Goal: Transaction & Acquisition: Purchase product/service

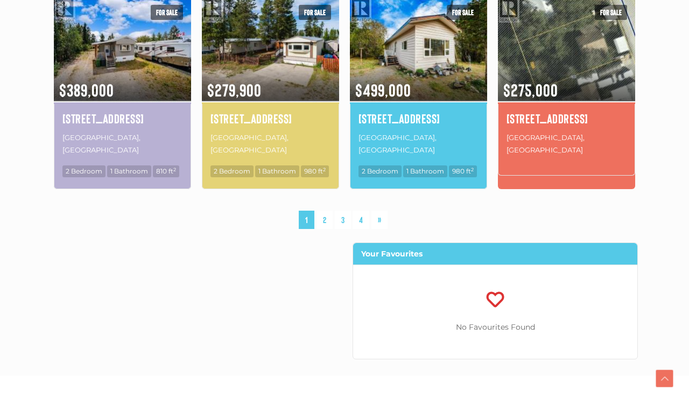
scroll to position [823, 0]
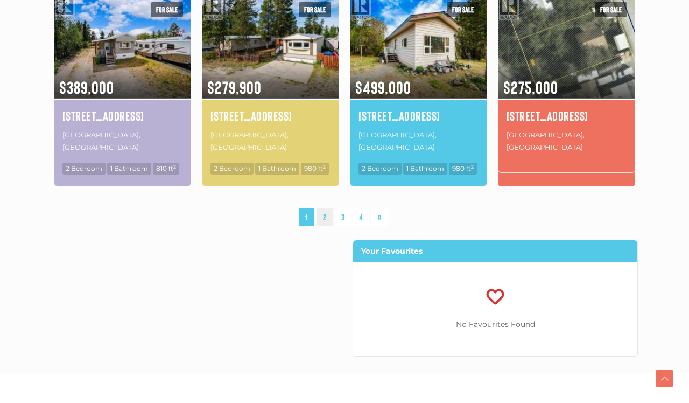
click at [328, 208] on link "2" at bounding box center [325, 217] width 16 height 19
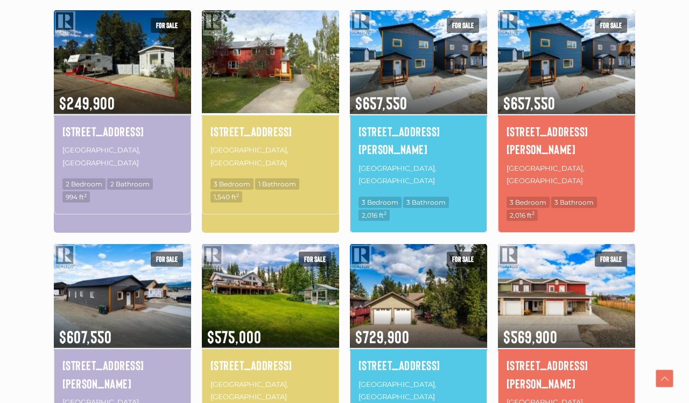
scroll to position [644, 0]
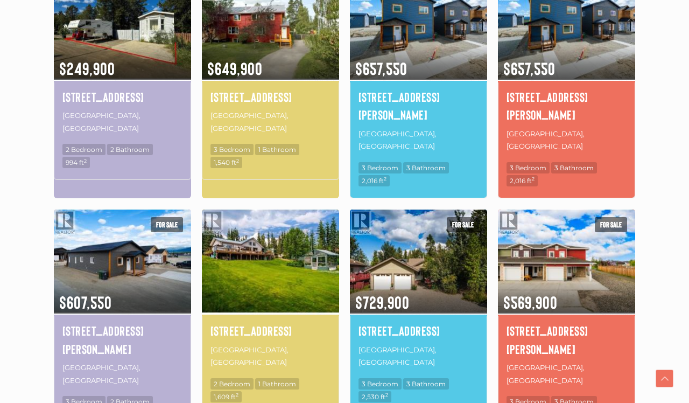
click at [271, 207] on img at bounding box center [270, 260] width 137 height 107
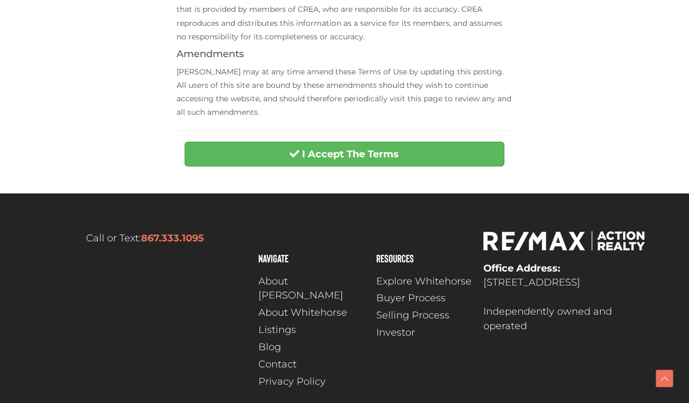
scroll to position [490, 0]
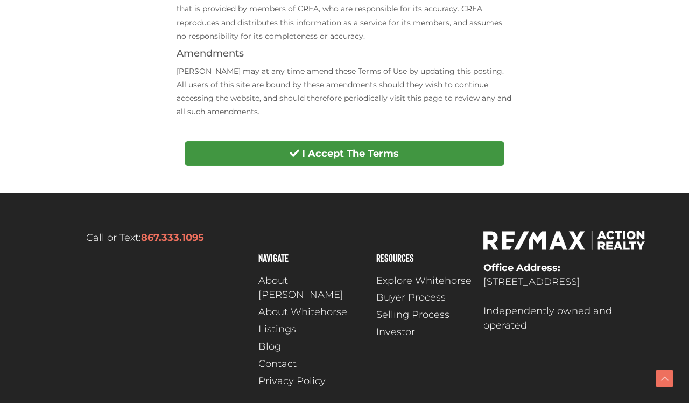
click at [320, 152] on strong "I Accept The Terms" at bounding box center [350, 154] width 97 height 12
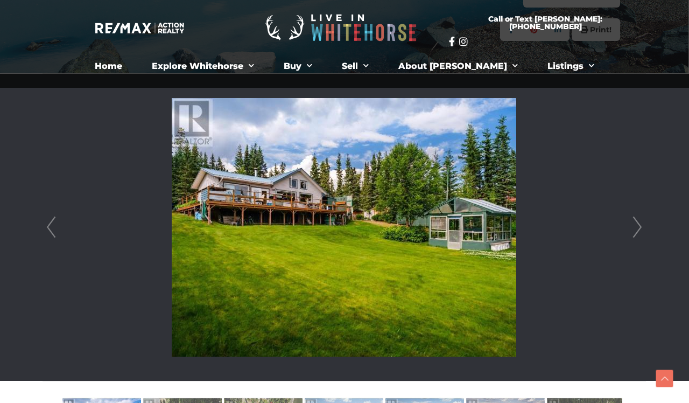
scroll to position [237, 1]
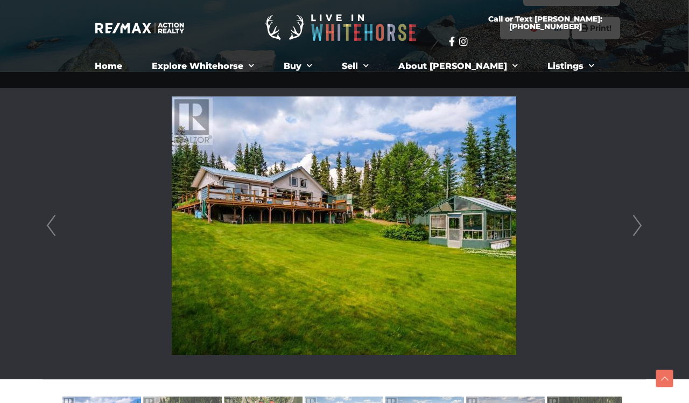
click at [639, 227] on link "Next" at bounding box center [637, 225] width 16 height 307
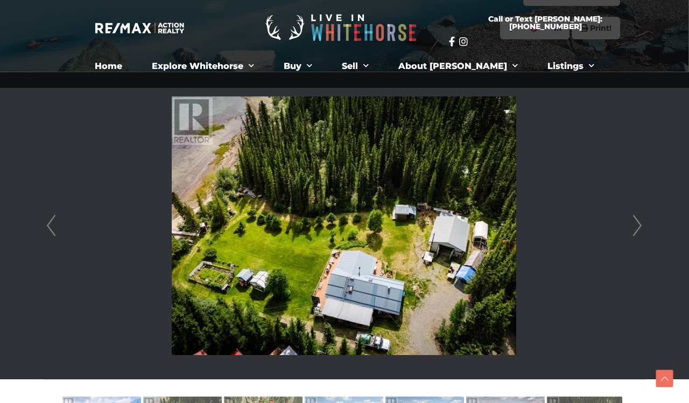
click at [639, 227] on link "Next" at bounding box center [637, 225] width 16 height 307
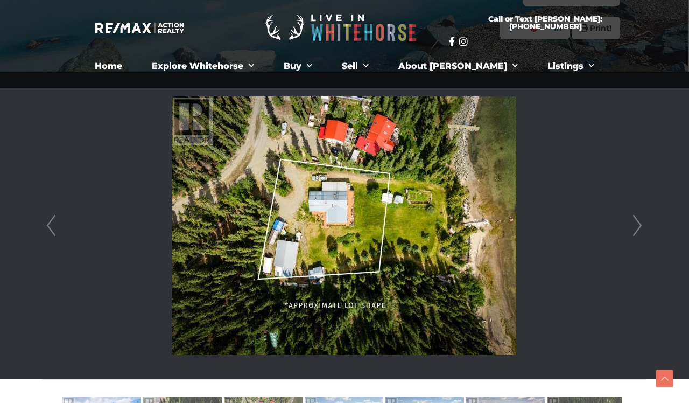
click at [639, 227] on link "Next" at bounding box center [637, 225] width 16 height 307
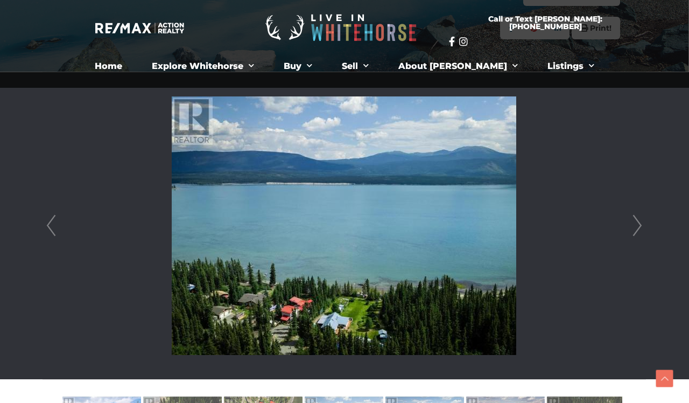
click at [639, 227] on link "Next" at bounding box center [637, 225] width 16 height 307
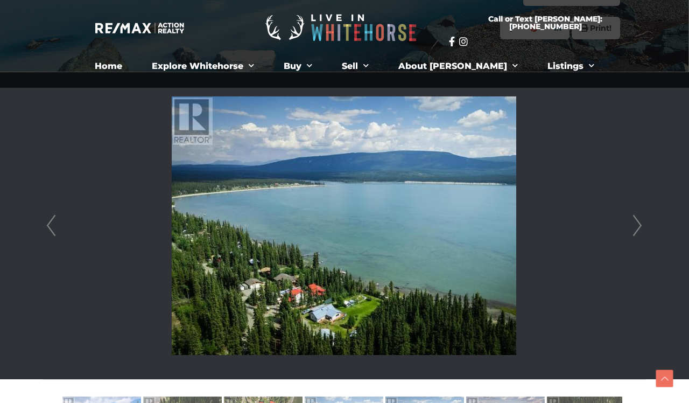
click at [639, 227] on link "Next" at bounding box center [637, 225] width 16 height 307
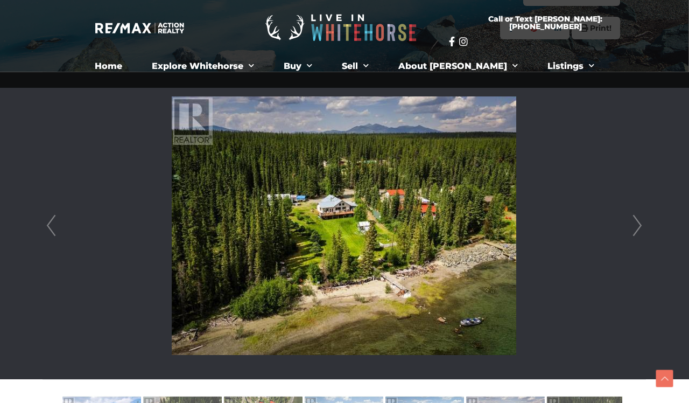
click at [639, 227] on link "Next" at bounding box center [637, 225] width 16 height 307
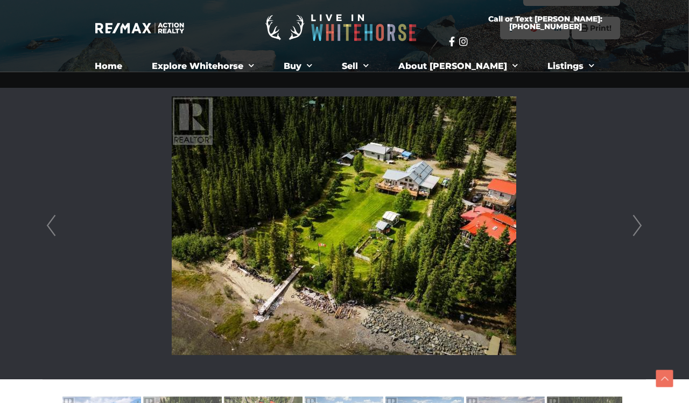
click at [639, 227] on link "Next" at bounding box center [637, 225] width 16 height 307
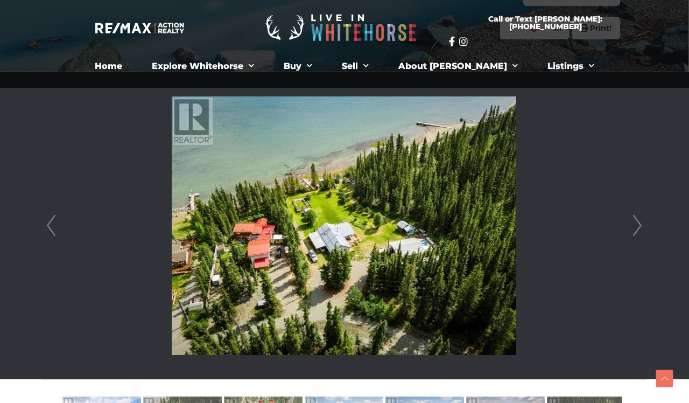
click at [639, 227] on link "Next" at bounding box center [637, 225] width 16 height 307
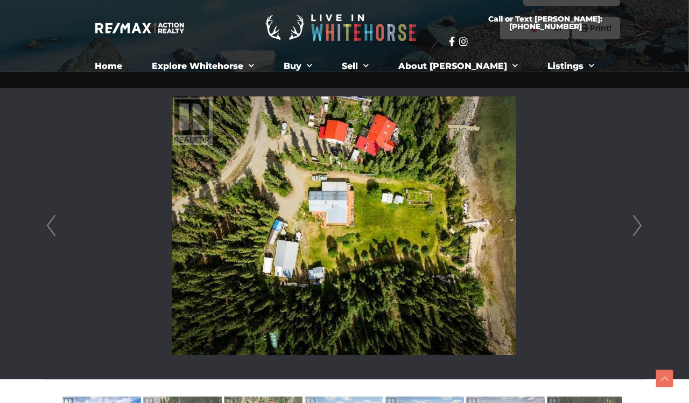
click at [639, 227] on link "Next" at bounding box center [637, 225] width 16 height 307
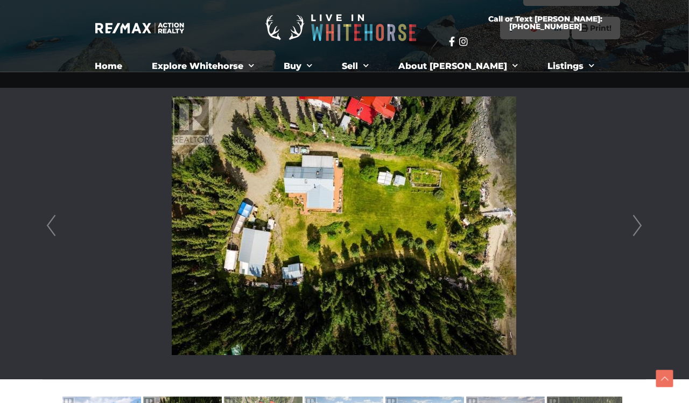
click at [639, 227] on link "Next" at bounding box center [637, 225] width 16 height 307
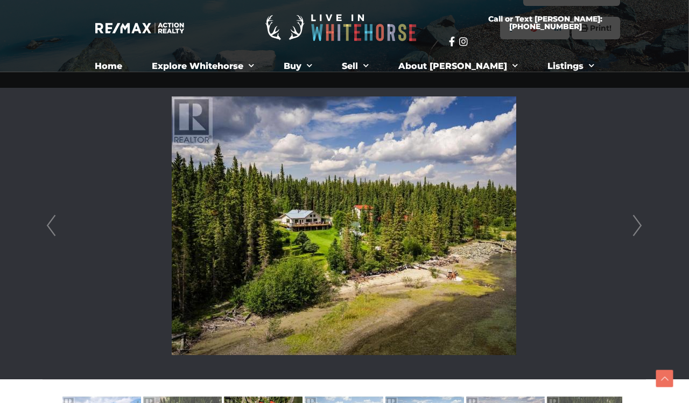
click at [639, 227] on link "Next" at bounding box center [637, 225] width 16 height 307
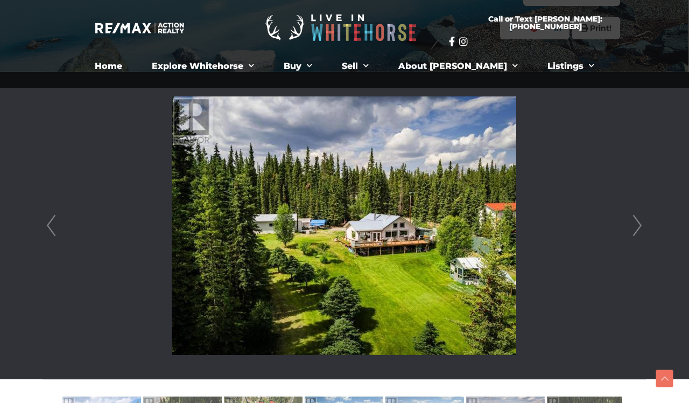
click at [639, 227] on link "Next" at bounding box center [637, 225] width 16 height 307
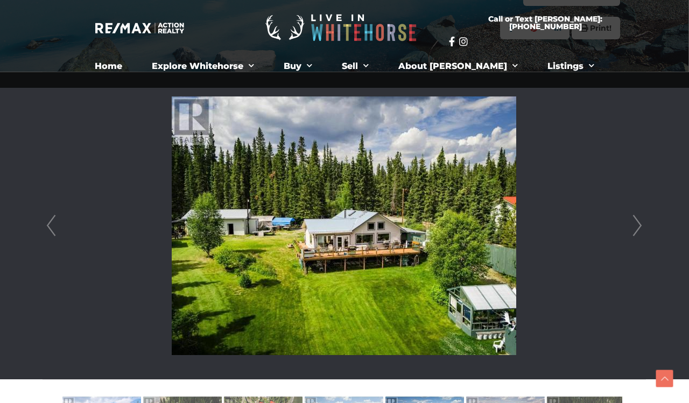
click at [639, 227] on link "Next" at bounding box center [637, 225] width 16 height 307
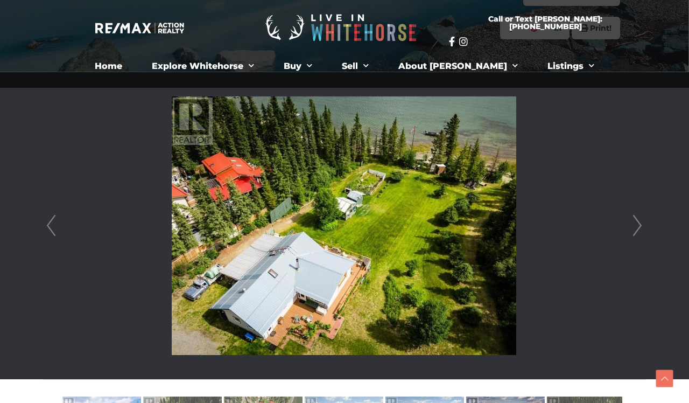
click at [639, 227] on link "Next" at bounding box center [637, 225] width 16 height 307
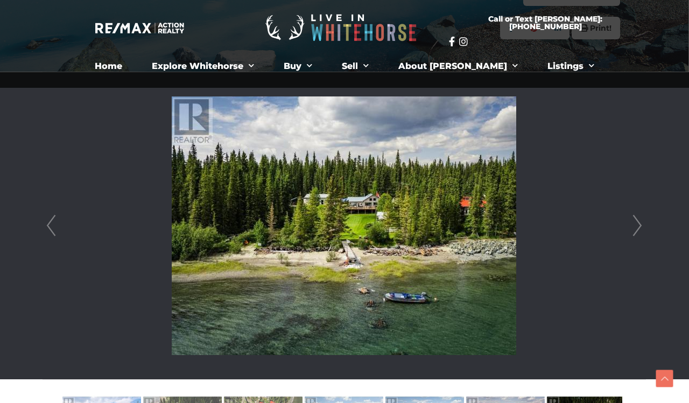
click at [638, 226] on link "Next" at bounding box center [637, 225] width 16 height 307
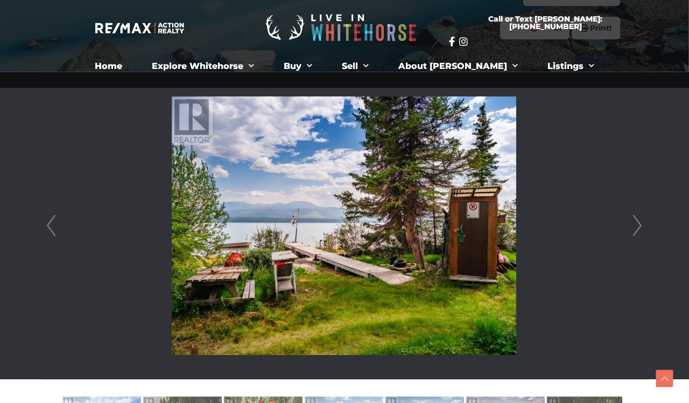
click at [638, 227] on link "Next" at bounding box center [637, 225] width 16 height 307
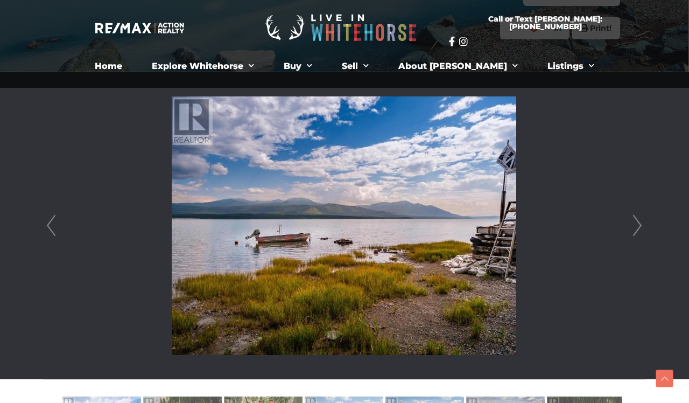
click at [638, 228] on link "Next" at bounding box center [637, 225] width 16 height 307
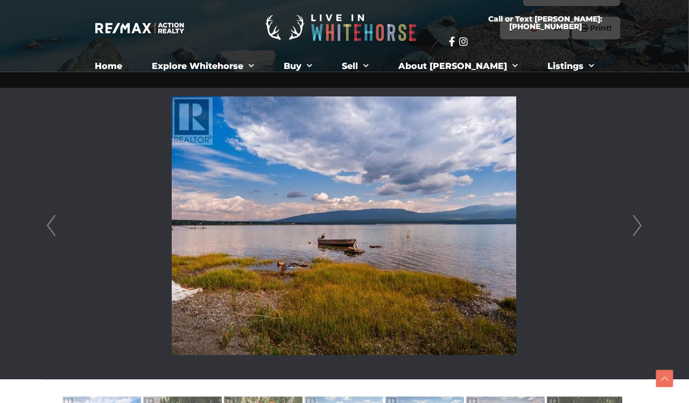
click at [638, 228] on link "Next" at bounding box center [637, 225] width 16 height 307
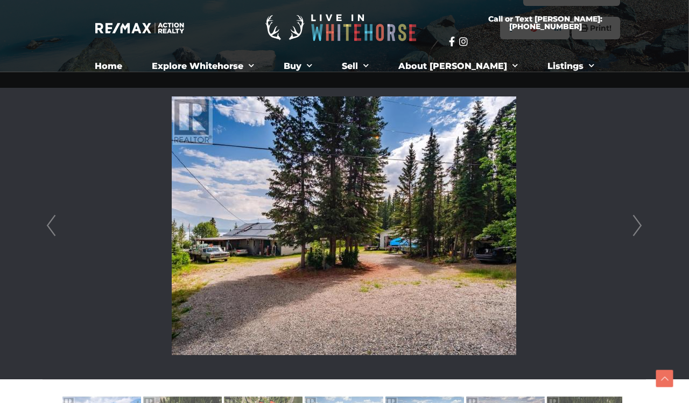
click at [638, 229] on link "Next" at bounding box center [637, 225] width 16 height 307
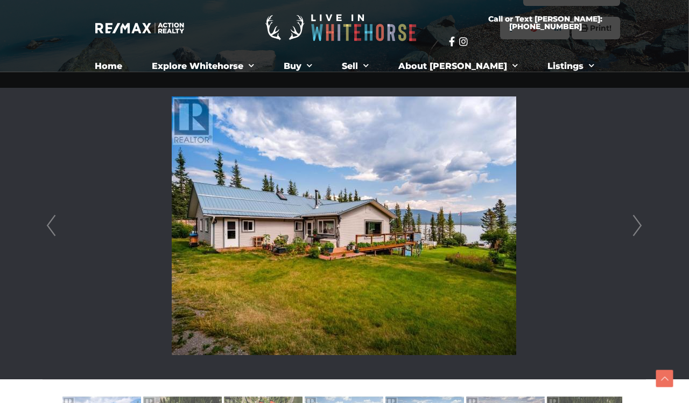
click at [638, 229] on link "Next" at bounding box center [637, 225] width 16 height 307
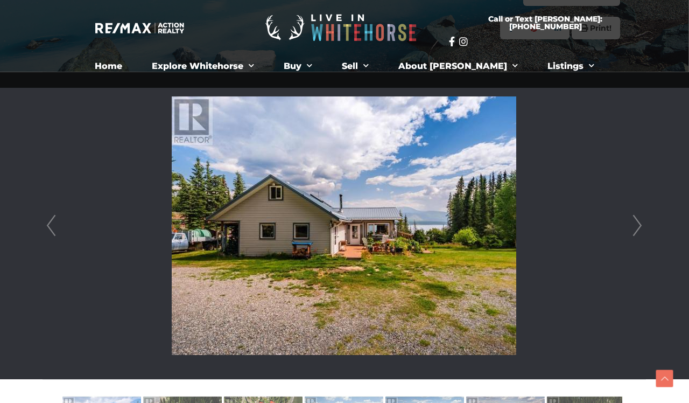
click at [638, 229] on link "Next" at bounding box center [637, 225] width 16 height 307
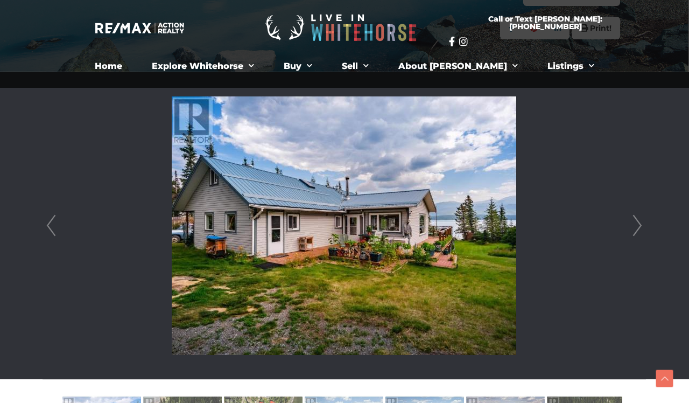
click at [638, 229] on link "Next" at bounding box center [637, 225] width 16 height 307
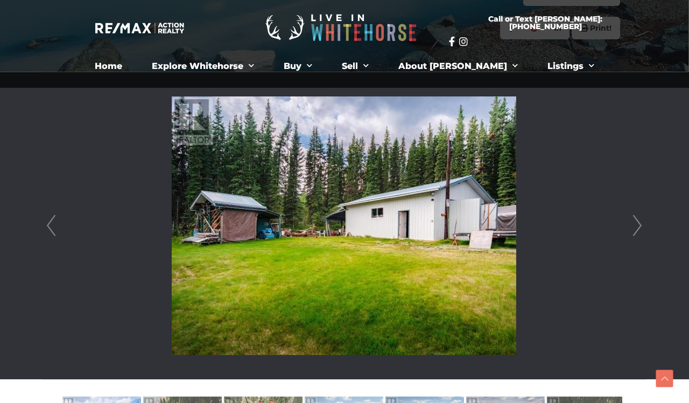
click at [638, 229] on link "Next" at bounding box center [637, 225] width 16 height 307
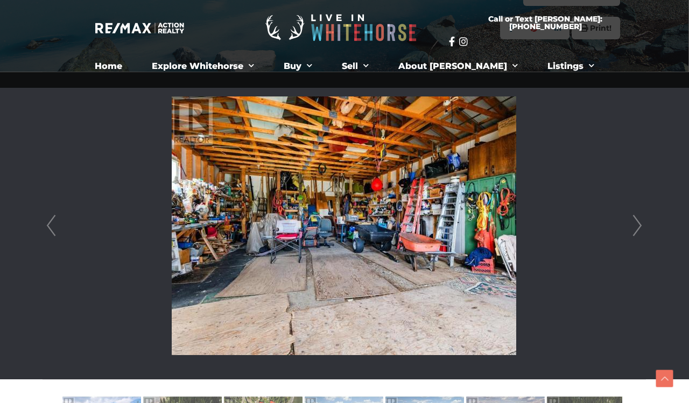
click at [638, 227] on link "Next" at bounding box center [637, 225] width 16 height 307
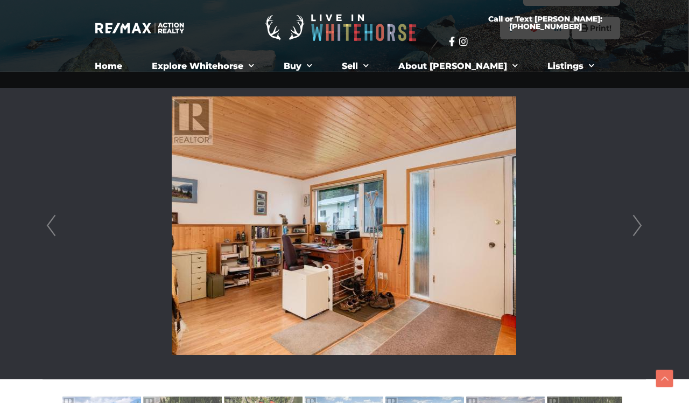
click at [639, 228] on link "Next" at bounding box center [637, 225] width 16 height 307
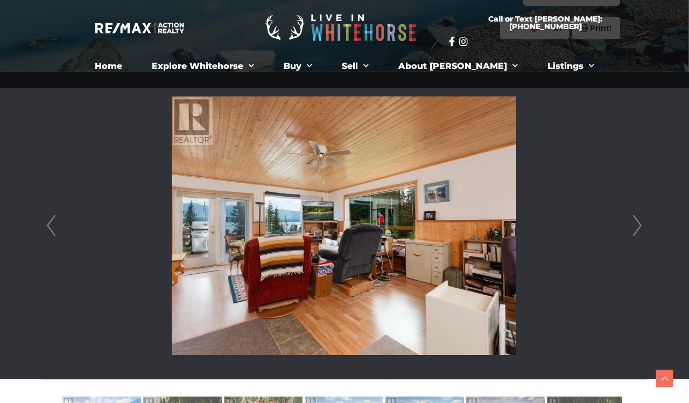
click at [639, 227] on link "Next" at bounding box center [637, 225] width 16 height 307
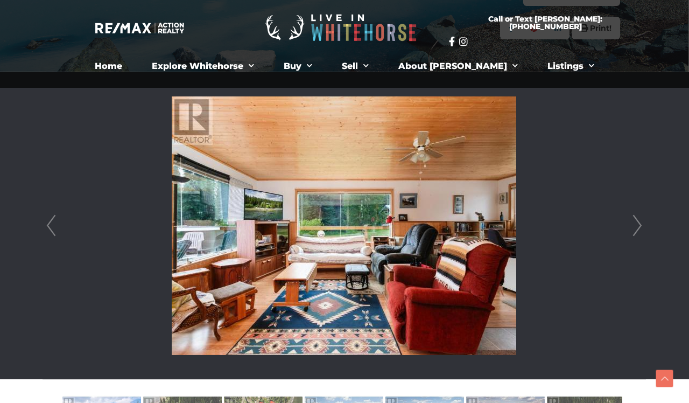
click at [639, 227] on link "Next" at bounding box center [637, 225] width 16 height 307
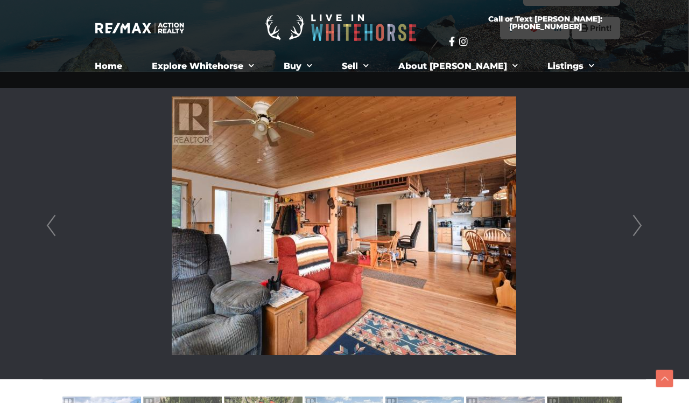
click at [639, 227] on link "Next" at bounding box center [637, 225] width 16 height 307
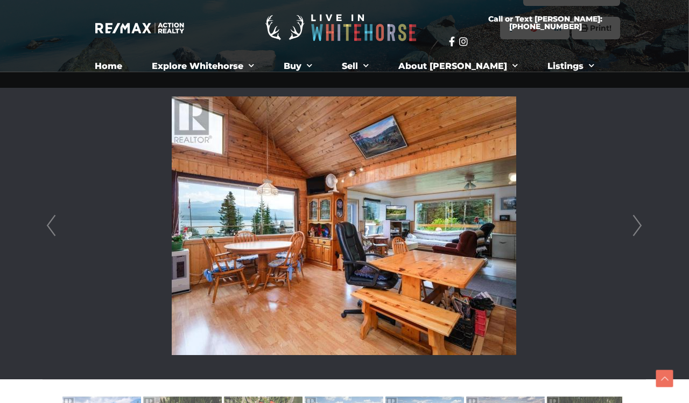
click at [639, 227] on link "Next" at bounding box center [637, 225] width 16 height 307
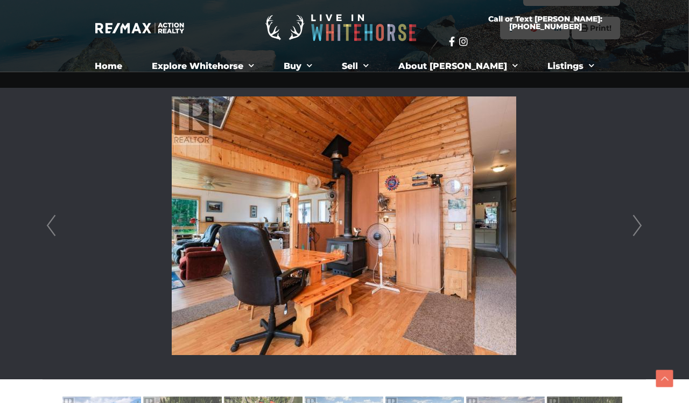
click at [639, 227] on link "Next" at bounding box center [637, 225] width 16 height 307
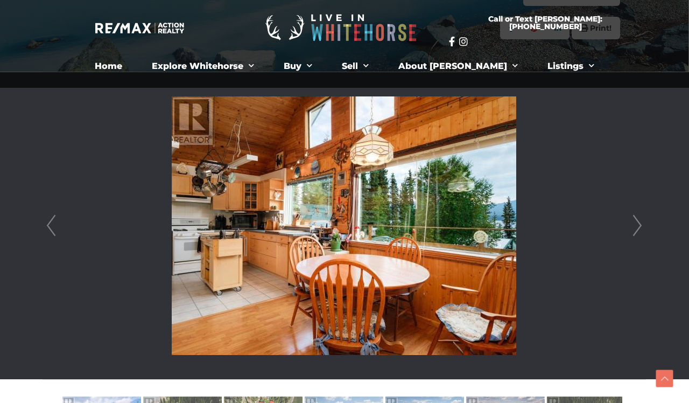
click at [639, 227] on link "Next" at bounding box center [637, 225] width 16 height 307
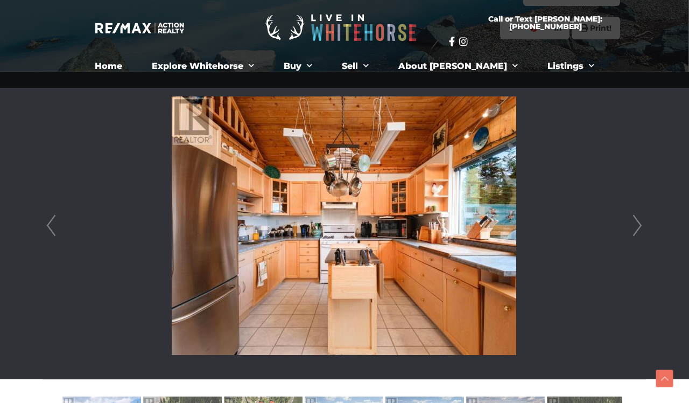
click at [639, 227] on link "Next" at bounding box center [637, 225] width 16 height 307
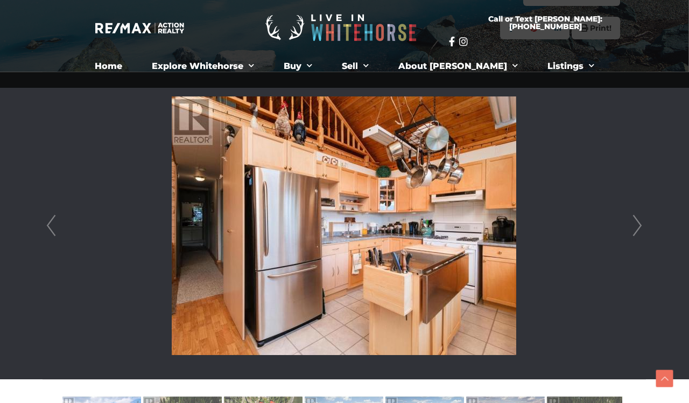
click at [639, 227] on link "Next" at bounding box center [637, 225] width 16 height 307
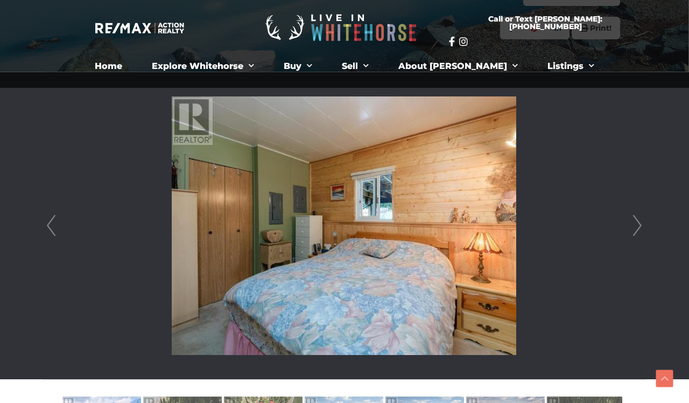
click at [639, 227] on link "Next" at bounding box center [637, 225] width 16 height 307
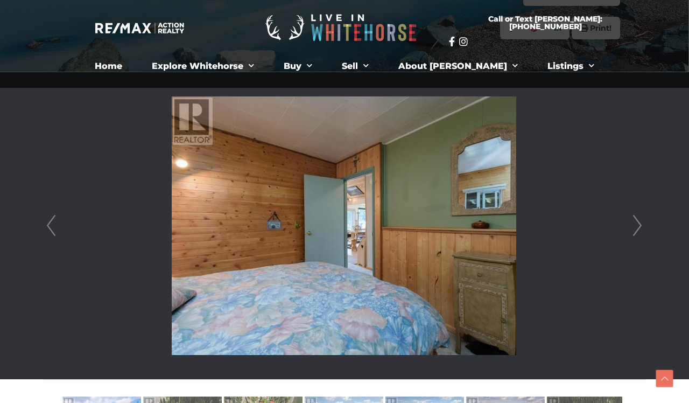
click at [639, 227] on link "Next" at bounding box center [637, 225] width 16 height 307
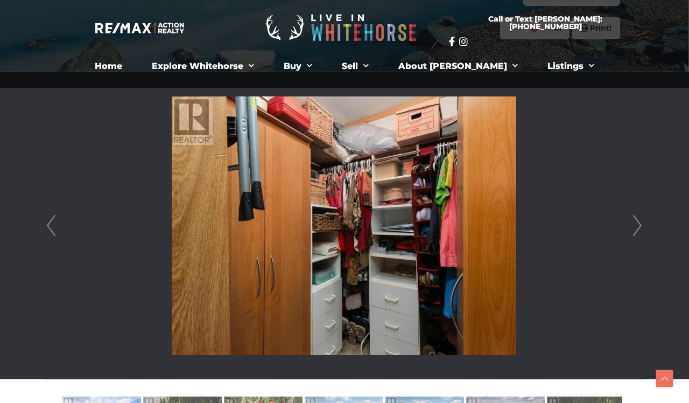
click at [639, 227] on link "Next" at bounding box center [637, 225] width 16 height 307
